Goal: Task Accomplishment & Management: Manage account settings

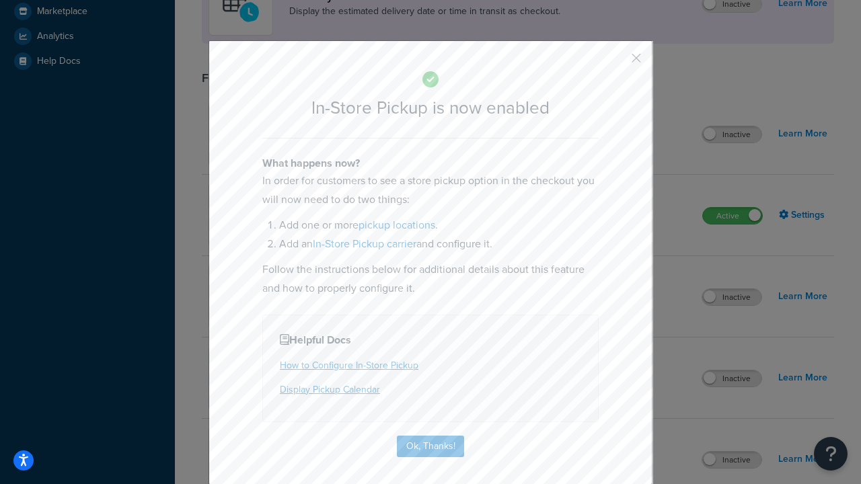
click at [616, 63] on button "button" at bounding box center [616, 62] width 3 height 3
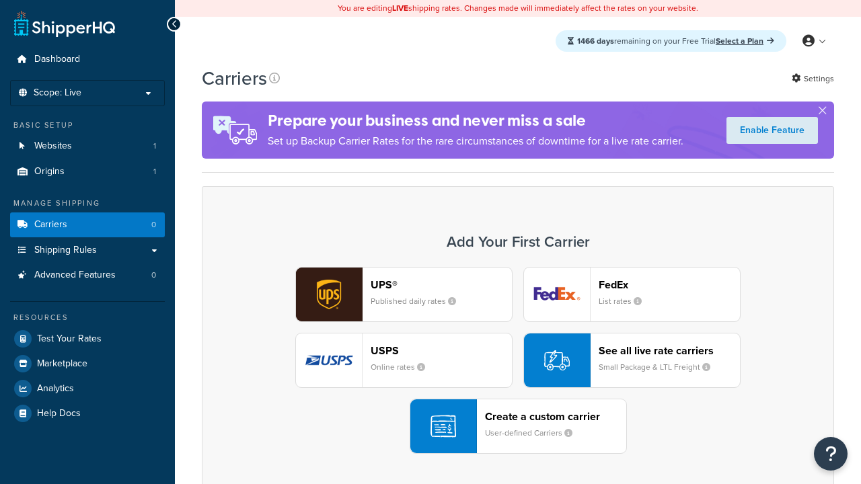
click at [518, 361] on div "UPS® Published daily rates FedEx List rates USPS Online rates See all live rate…" at bounding box center [518, 360] width 604 height 187
click at [669, 285] on header "FedEx" at bounding box center [668, 284] width 141 height 13
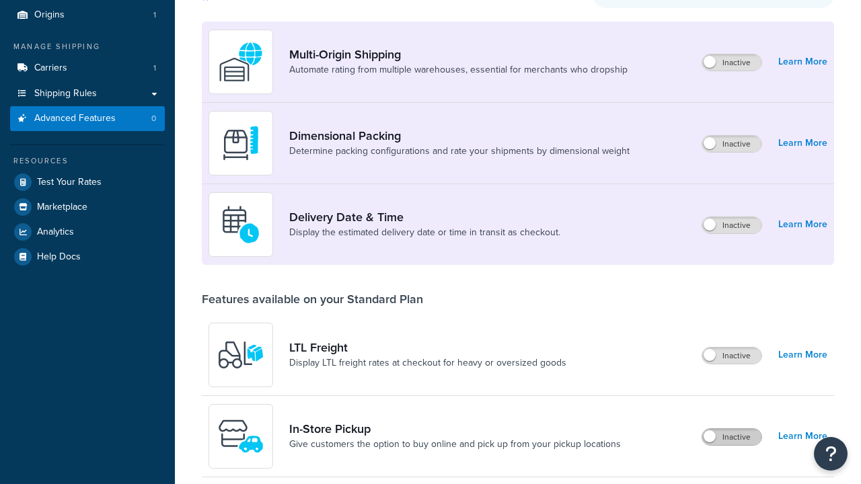
click at [732, 429] on label "Inactive" at bounding box center [731, 437] width 59 height 16
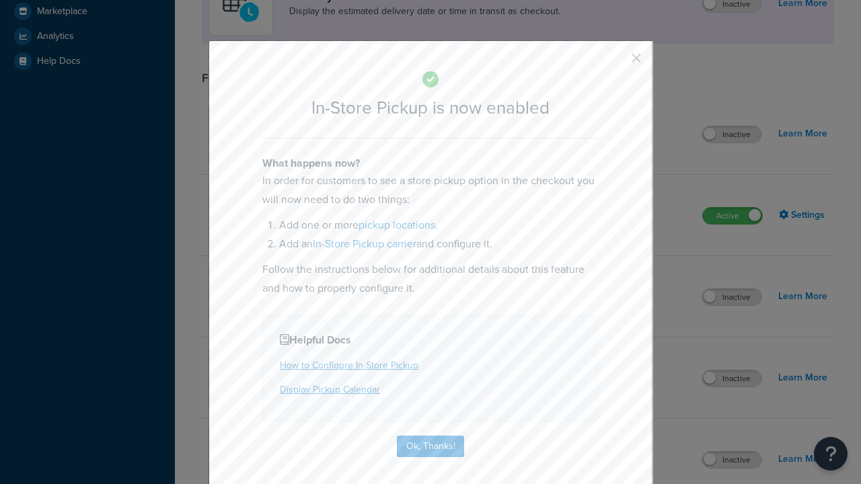
click at [616, 61] on button "button" at bounding box center [616, 62] width 3 height 3
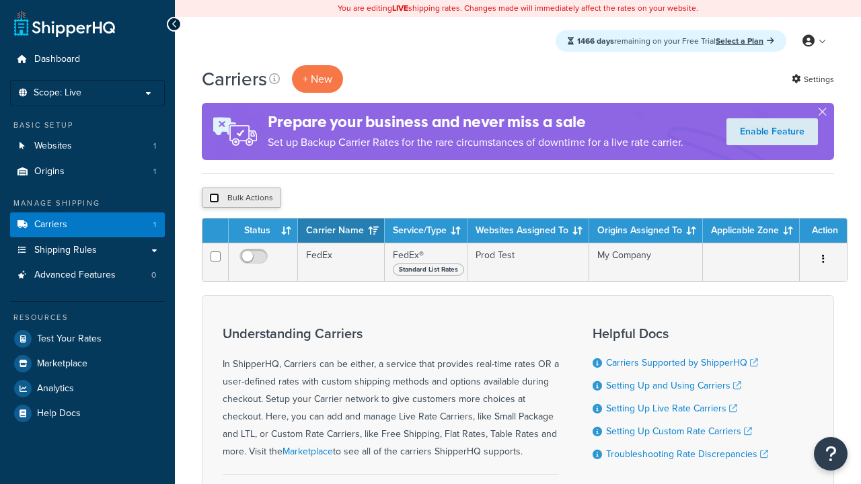
click at [214, 199] on input "checkbox" at bounding box center [214, 198] width 10 height 10
checkbox input "true"
click at [0, 0] on button "Delete" at bounding box center [0, 0] width 0 height 0
